Goal: Task Accomplishment & Management: Manage account settings

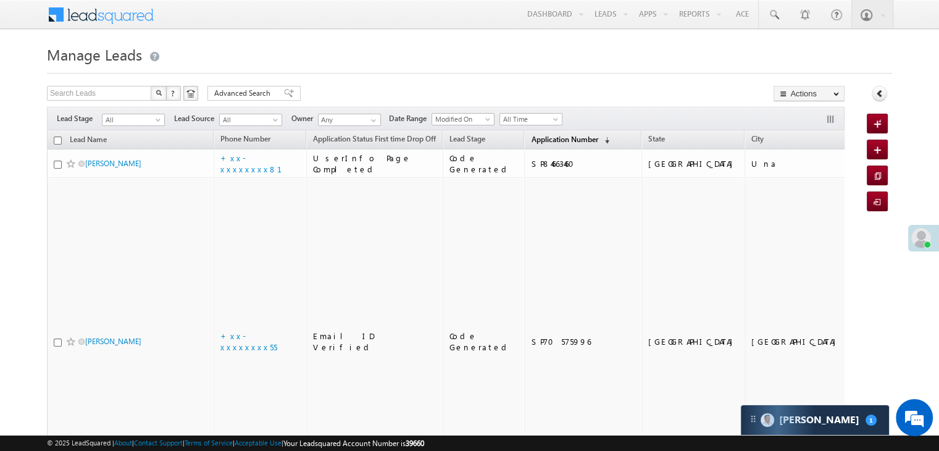
click at [534, 142] on span "Application Number" at bounding box center [564, 139] width 67 height 9
click at [531, 140] on span "Application Number" at bounding box center [564, 139] width 67 height 9
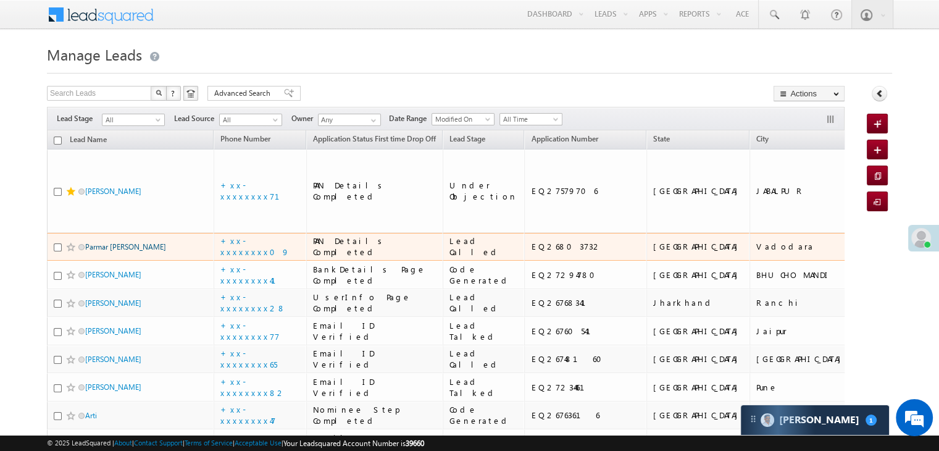
click at [128, 251] on link "Parmar [PERSON_NAME]" at bounding box center [125, 246] width 81 height 9
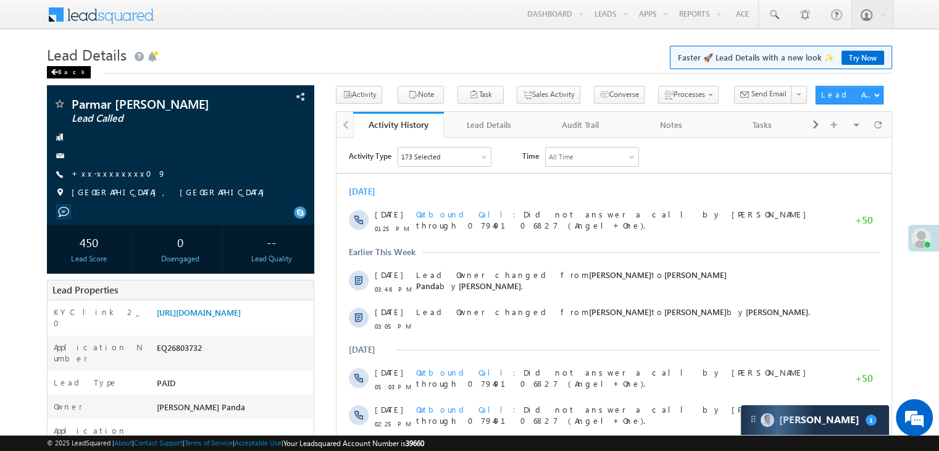
click at [56, 72] on span at bounding box center [54, 72] width 7 height 6
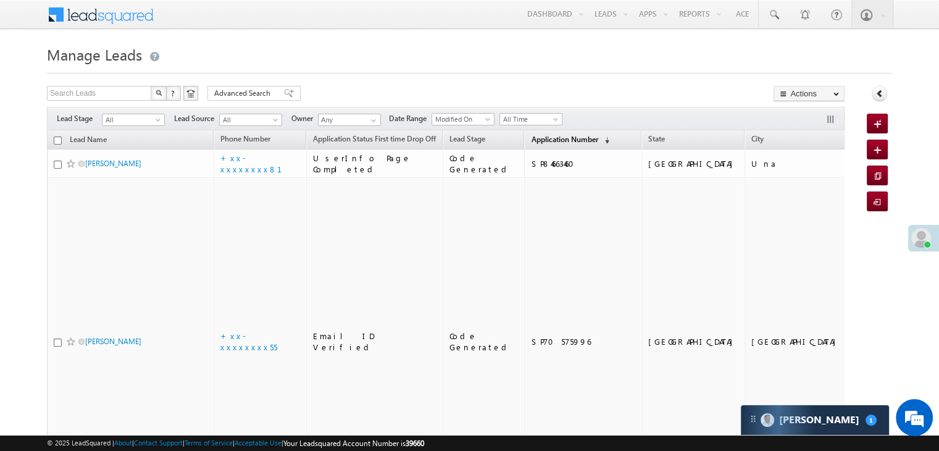
click at [538, 144] on span "Application Number" at bounding box center [564, 139] width 67 height 9
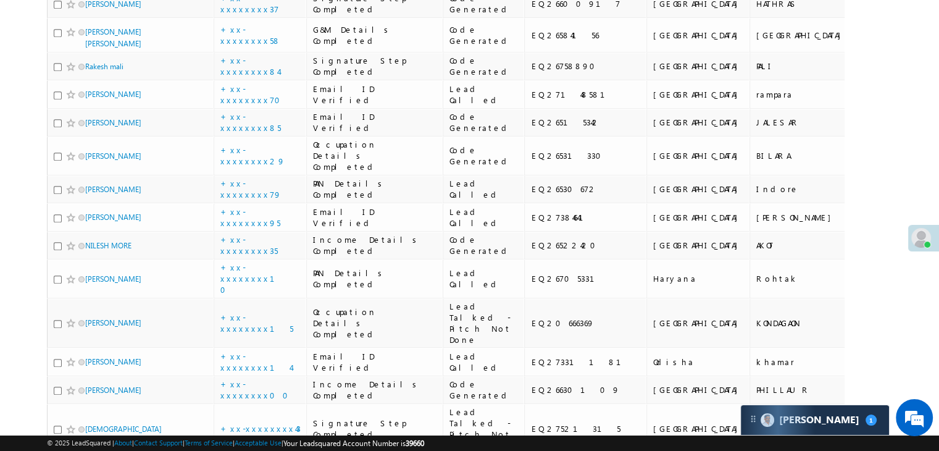
scroll to position [741, 0]
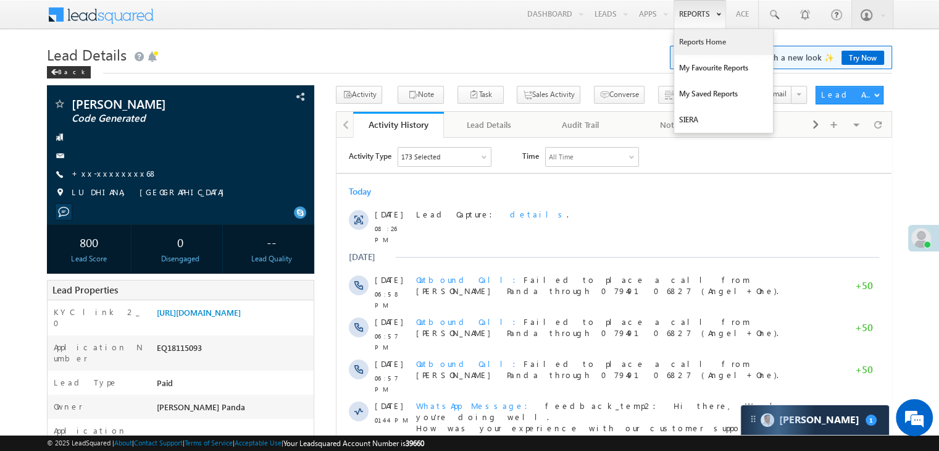
click at [699, 40] on link "Reports Home" at bounding box center [723, 42] width 99 height 26
